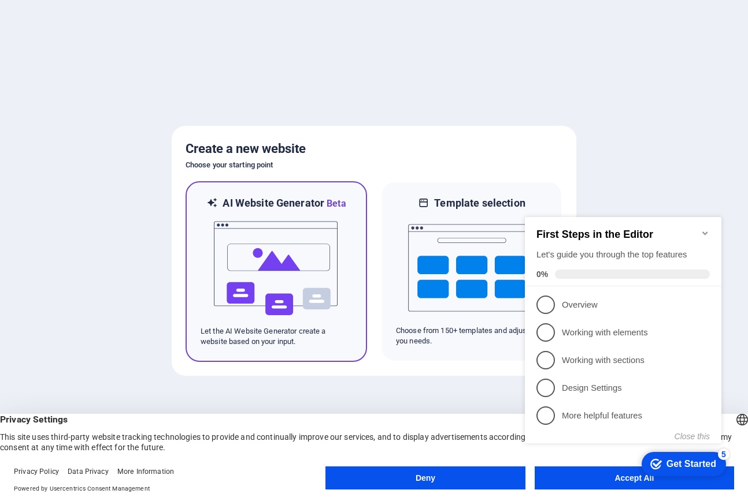
click at [292, 316] on img at bounding box center [276, 269] width 127 height 116
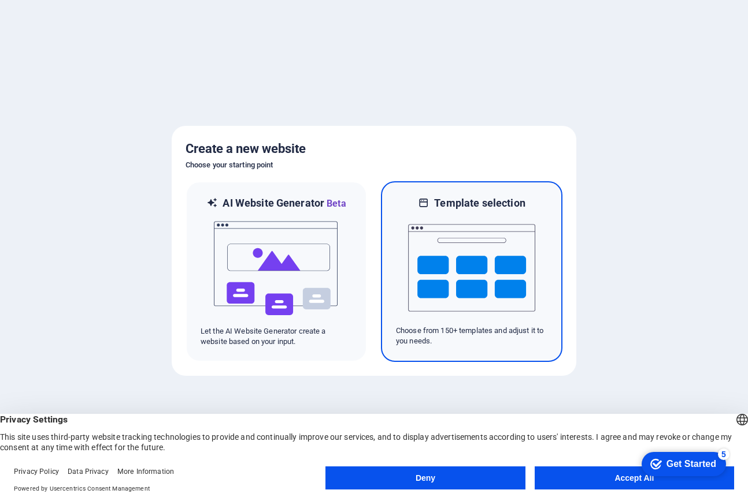
click at [470, 251] on img at bounding box center [471, 268] width 127 height 116
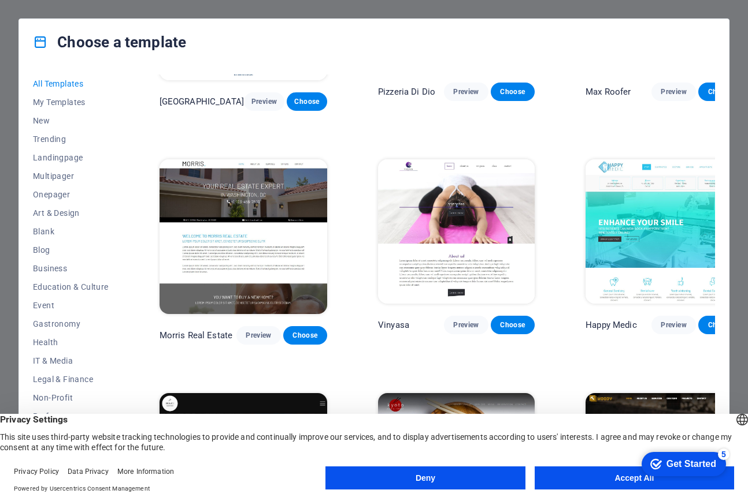
scroll to position [1924, 0]
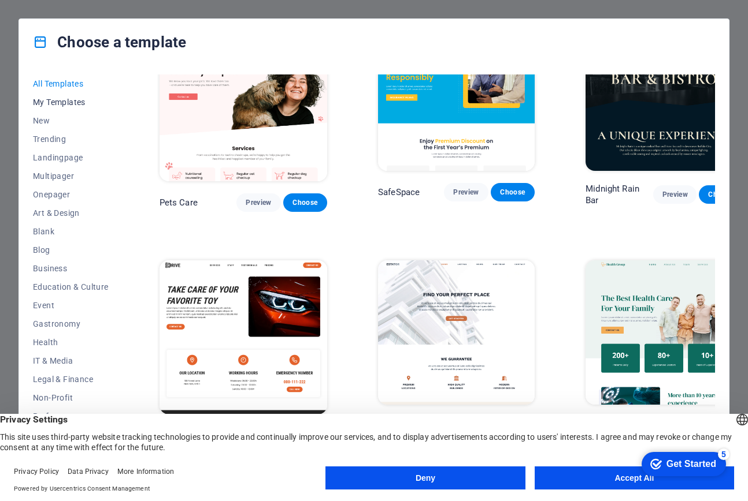
click at [49, 100] on span "My Templates" at bounding box center [71, 102] width 76 height 9
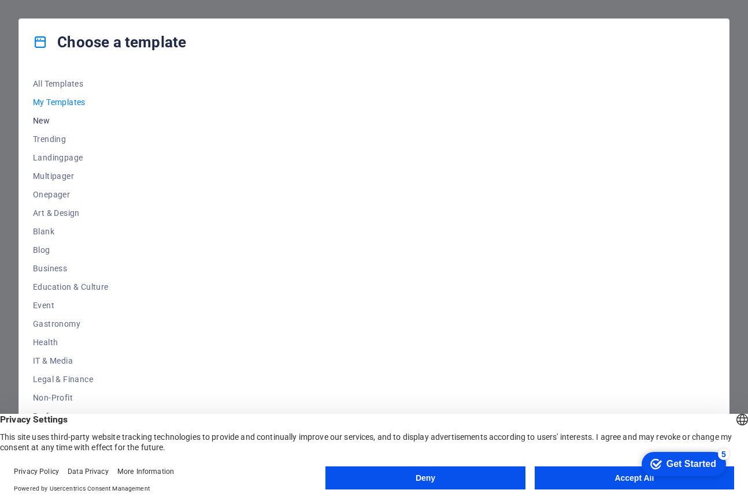
click at [42, 120] on span "New" at bounding box center [71, 120] width 76 height 9
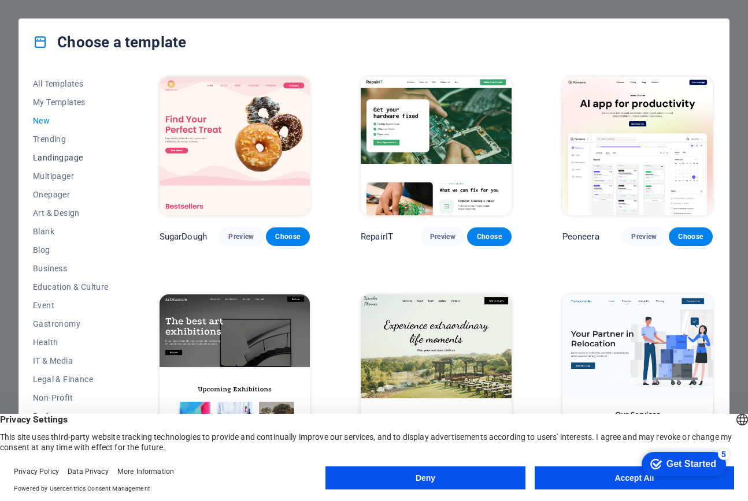
click at [47, 155] on span "Landingpage" at bounding box center [71, 157] width 76 height 9
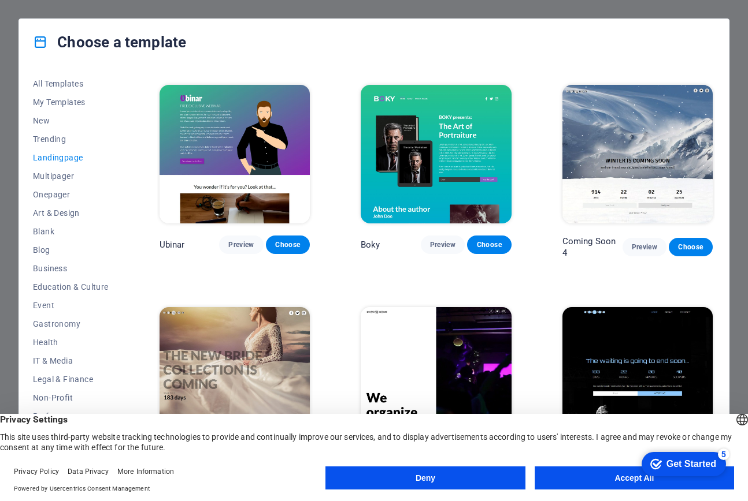
scroll to position [1517, 0]
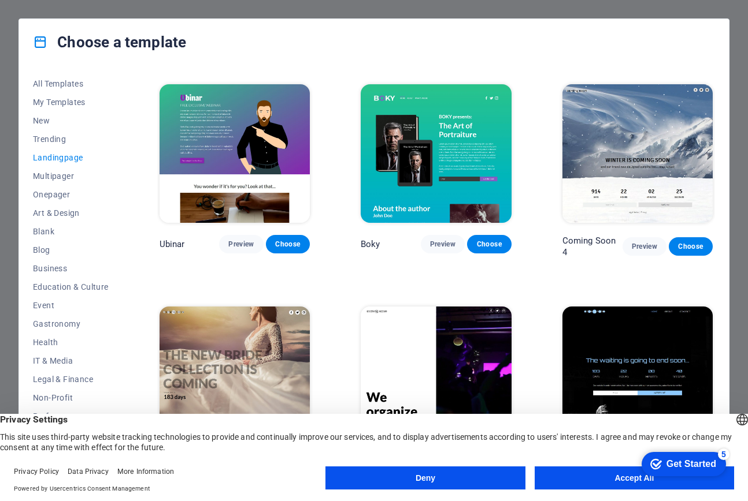
click at [432, 481] on button "Deny" at bounding box center [424, 478] width 199 height 23
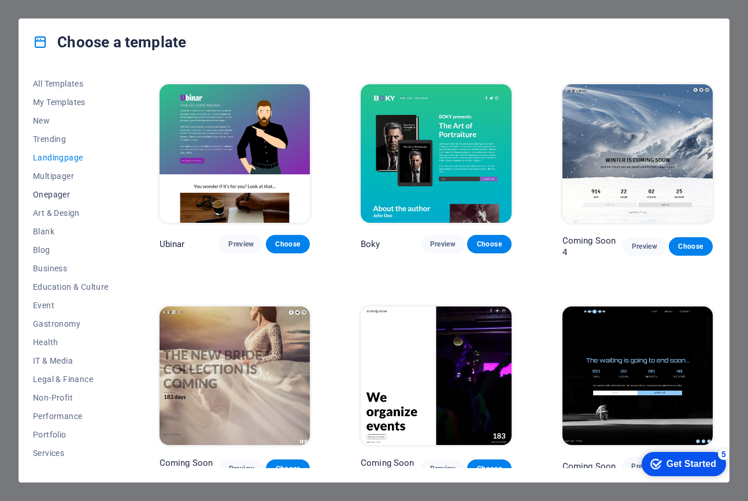
click at [47, 196] on span "Onepager" at bounding box center [71, 194] width 76 height 9
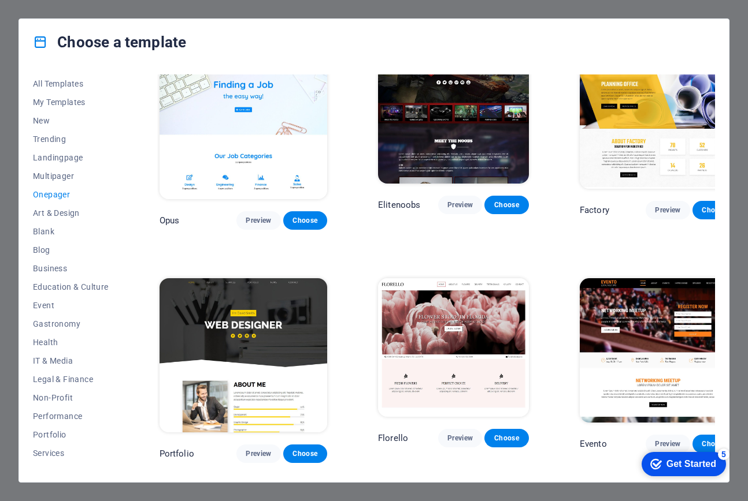
scroll to position [4084, 0]
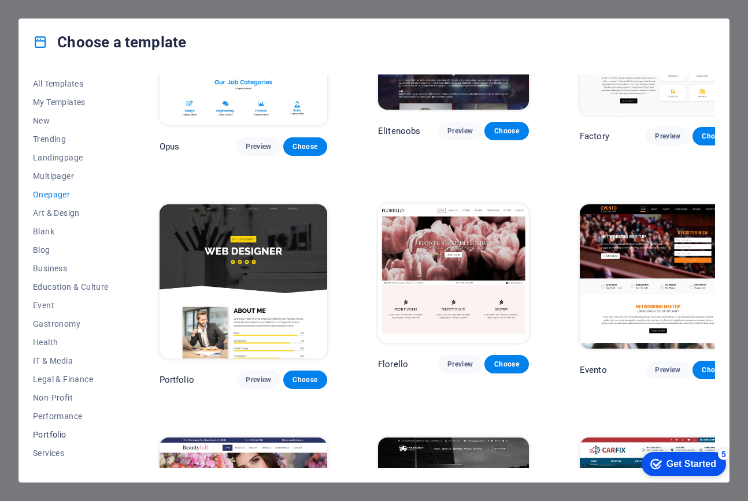
click at [55, 437] on span "Portfolio" at bounding box center [71, 434] width 76 height 9
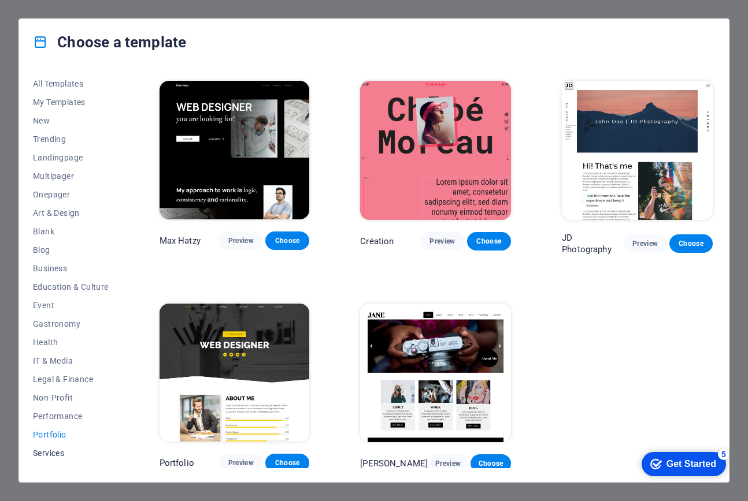
click at [55, 453] on span "Services" at bounding box center [71, 453] width 76 height 9
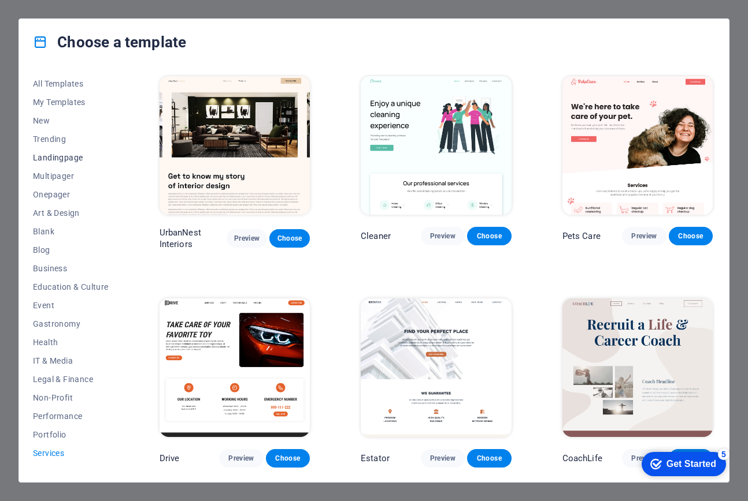
click at [49, 158] on span "Landingpage" at bounding box center [71, 157] width 76 height 9
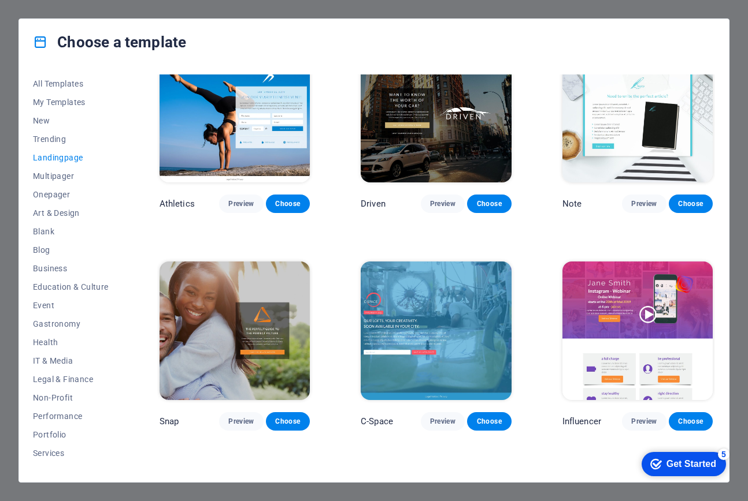
scroll to position [689, 0]
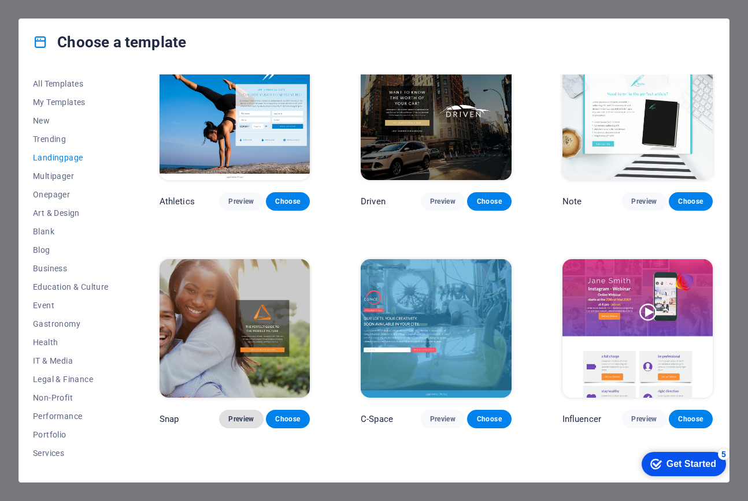
click at [228, 415] on span "Preview" at bounding box center [240, 419] width 25 height 9
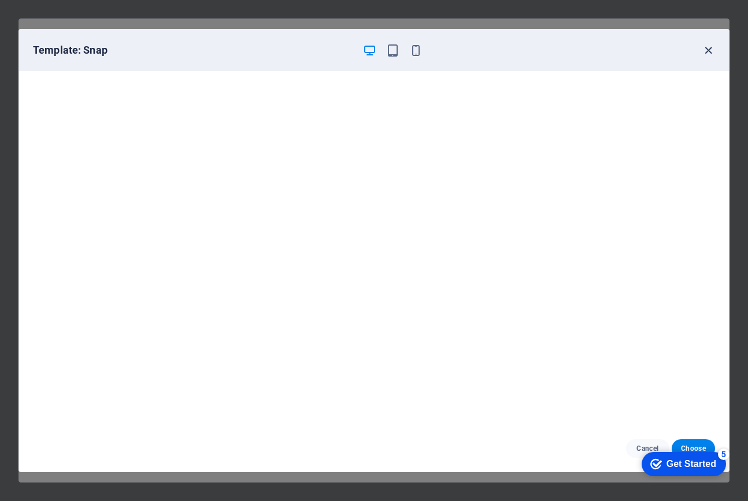
click at [709, 52] on icon "button" at bounding box center [707, 50] width 13 height 13
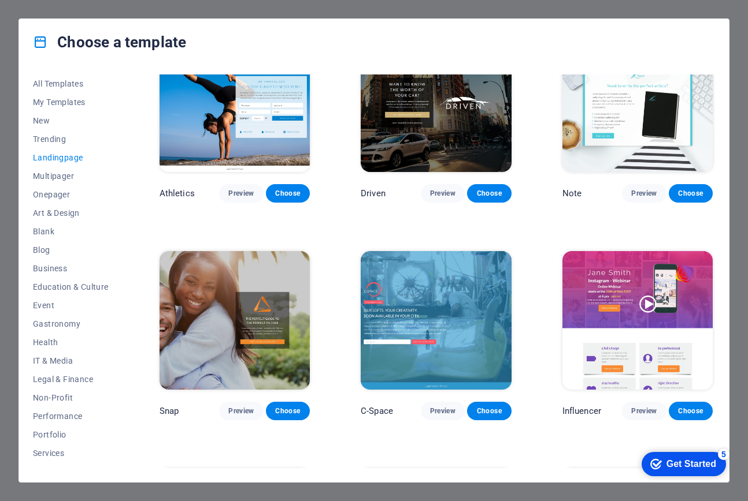
scroll to position [748, 0]
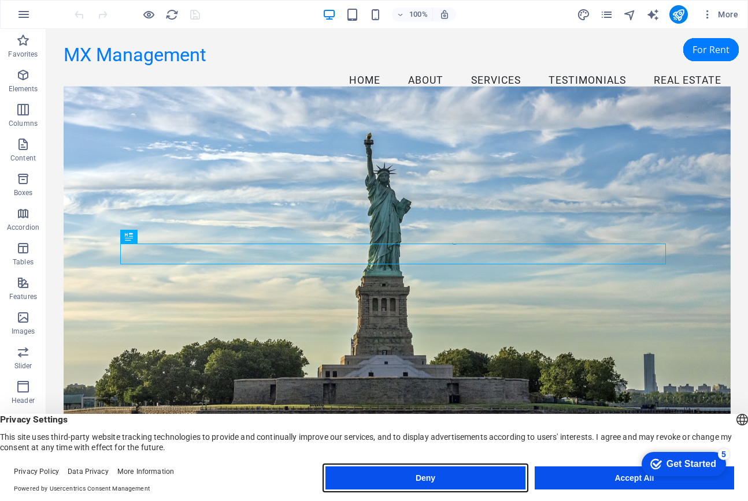
click at [0, 0] on button "Deny" at bounding box center [0, 0] width 0 height 0
